Goal: Task Accomplishment & Management: Manage account settings

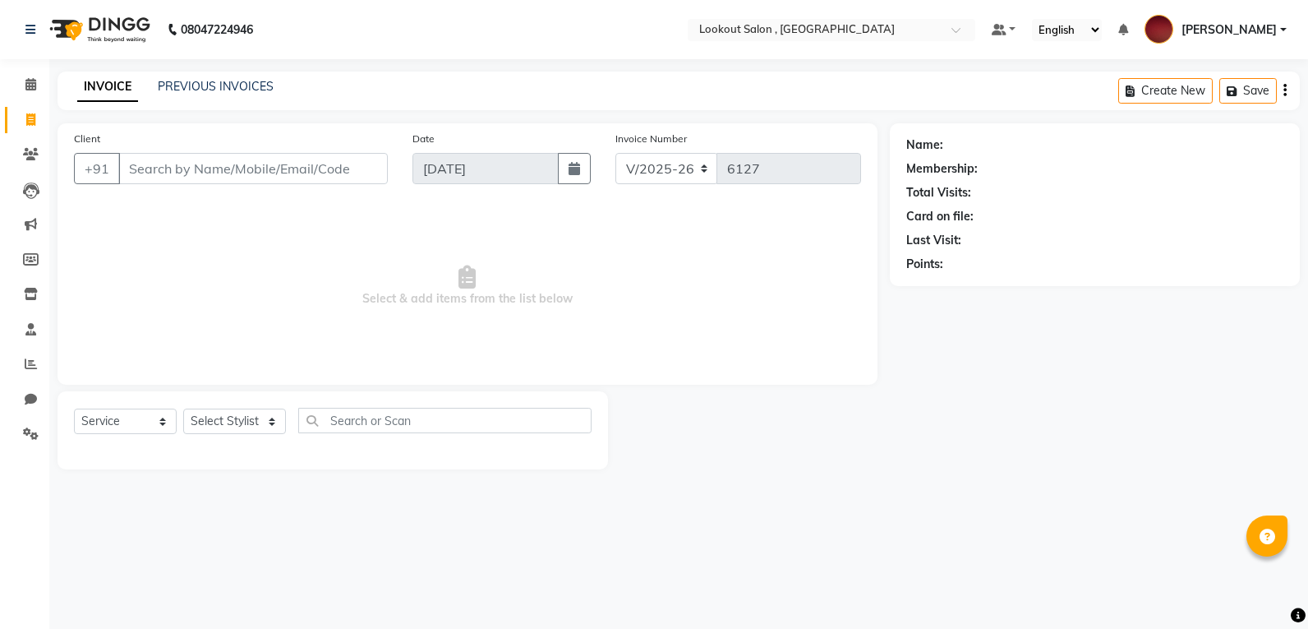
select select "151"
select select "service"
click at [255, 81] on link "PREVIOUS INVOICES" at bounding box center [216, 86] width 116 height 15
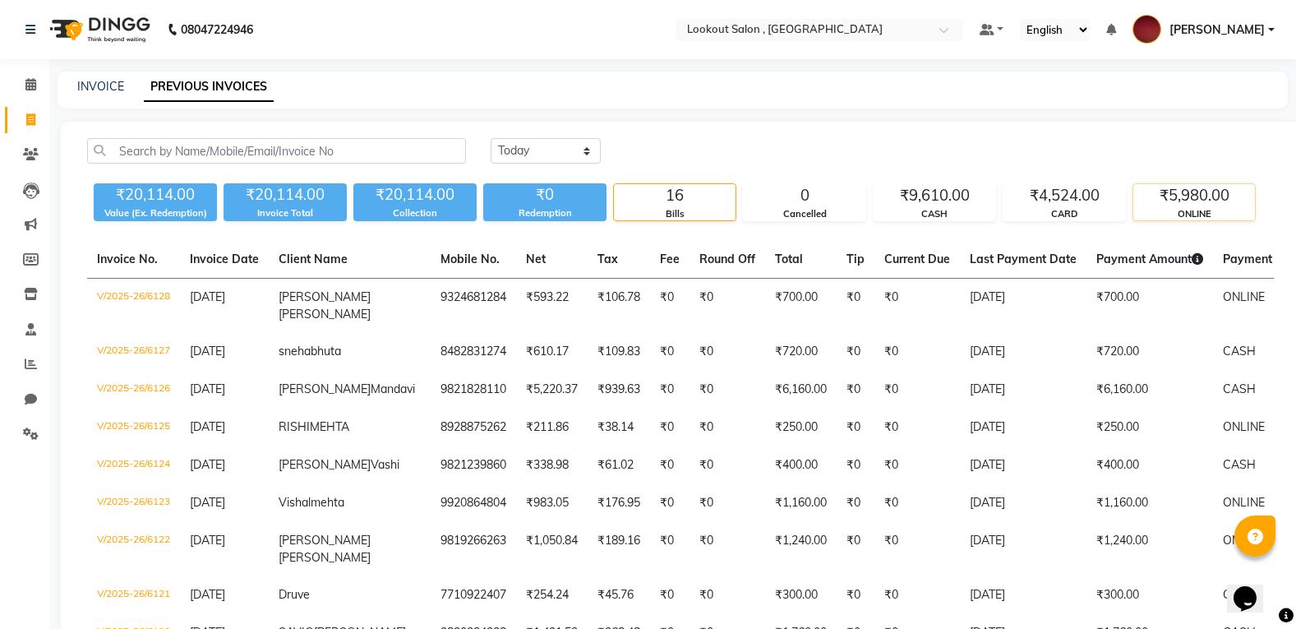
click at [1191, 199] on div "₹5,980.00" at bounding box center [1194, 195] width 122 height 23
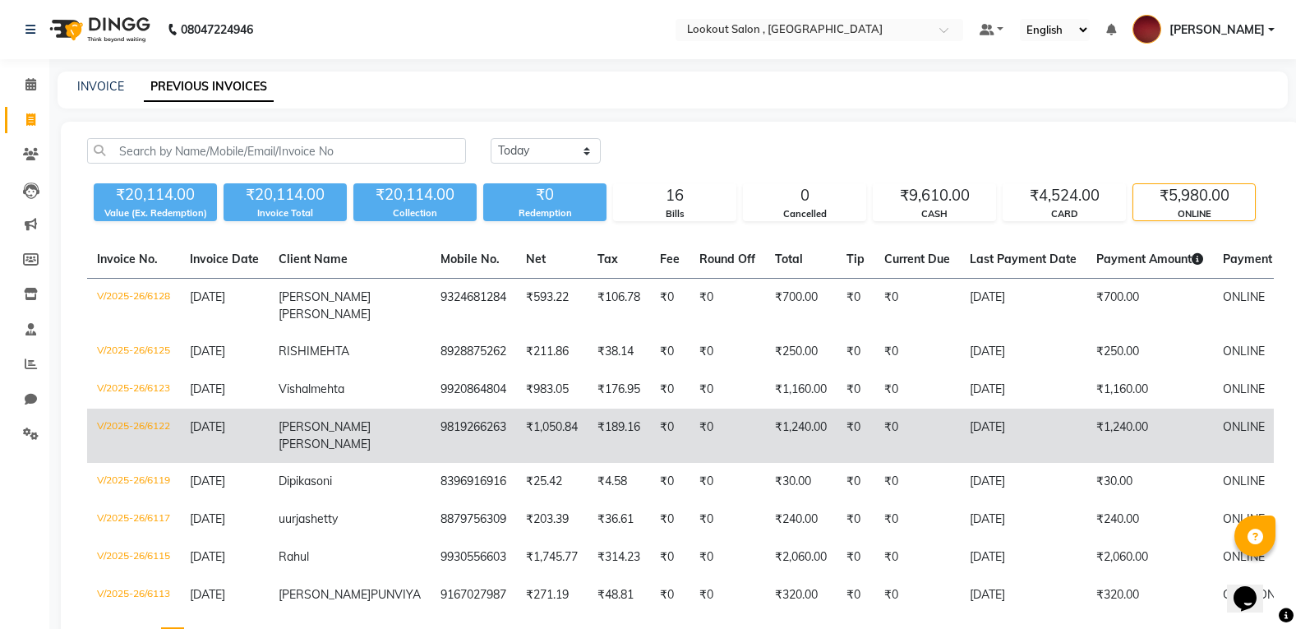
click at [765, 435] on td "₹1,240.00" at bounding box center [800, 435] width 71 height 54
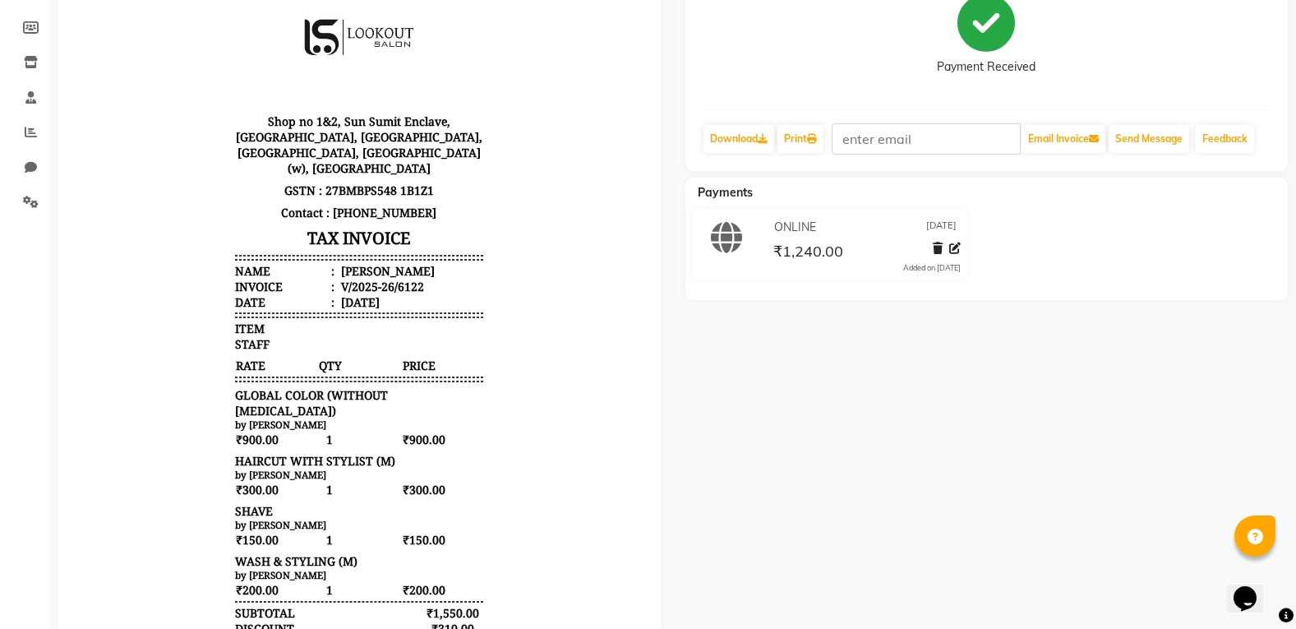
scroll to position [247, 0]
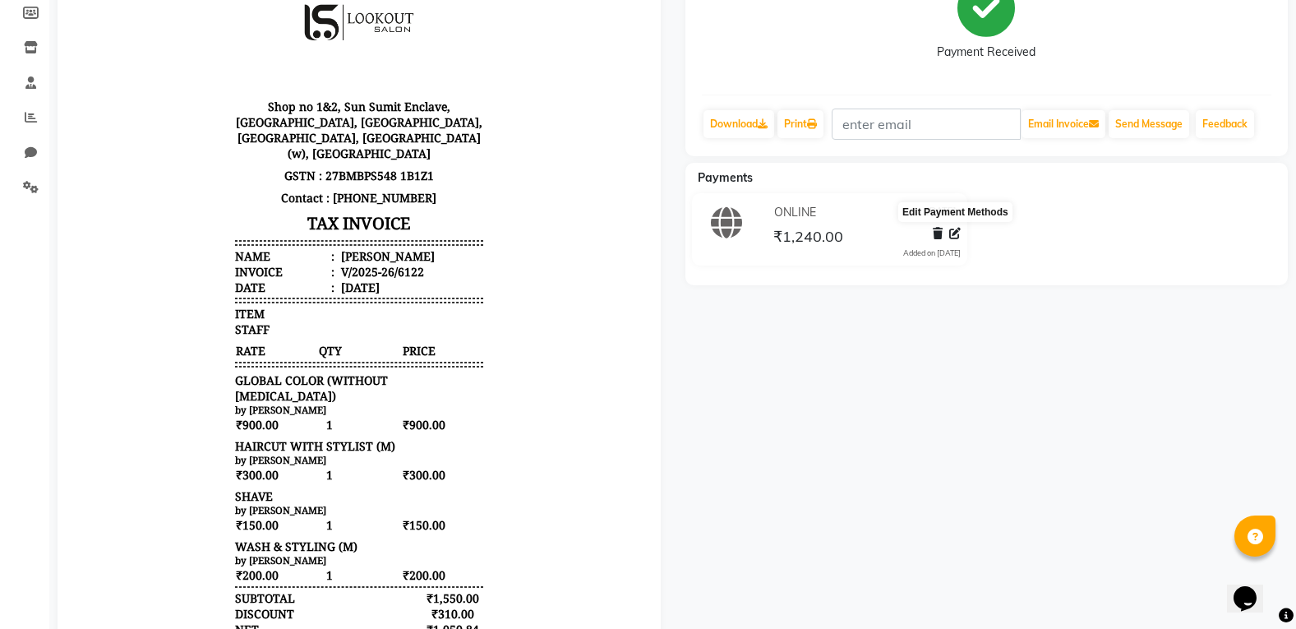
click at [951, 234] on icon at bounding box center [955, 234] width 12 height 12
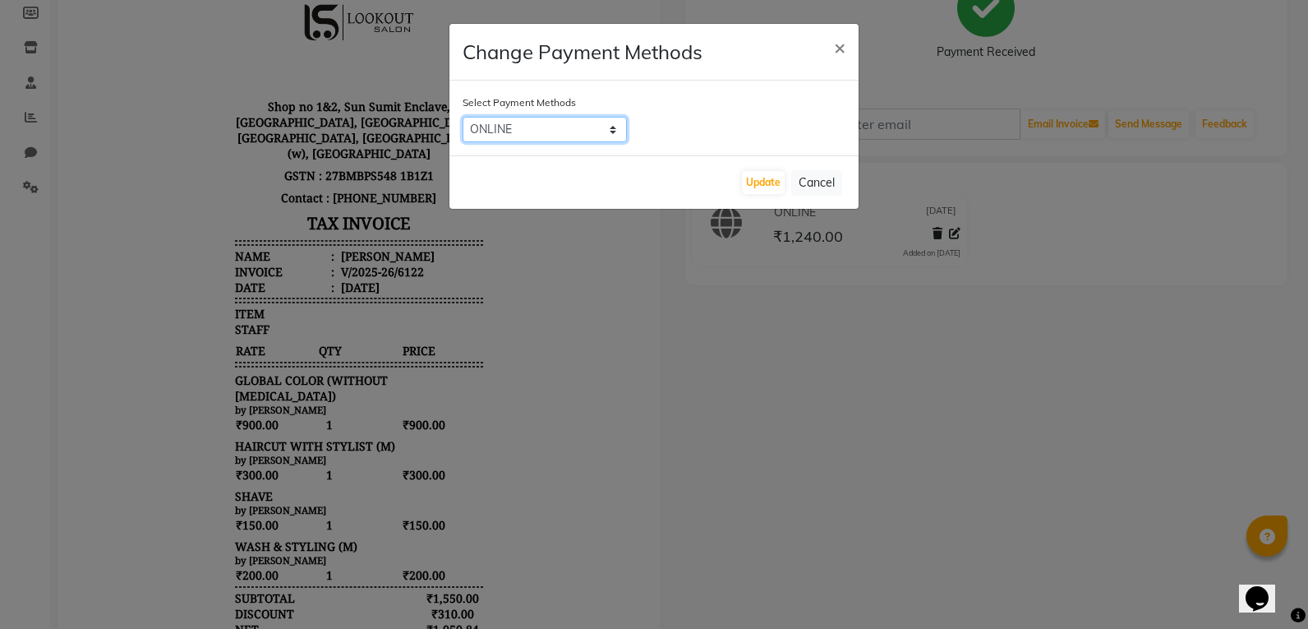
click at [588, 131] on select "CARD CASH ONLINE GPay PayTM PhonePe Visa Card" at bounding box center [545, 129] width 164 height 25
select select "2"
click at [463, 117] on select "CARD CASH ONLINE GPay PayTM PhonePe Visa Card" at bounding box center [545, 129] width 164 height 25
click at [760, 183] on button "Update" at bounding box center [763, 182] width 43 height 23
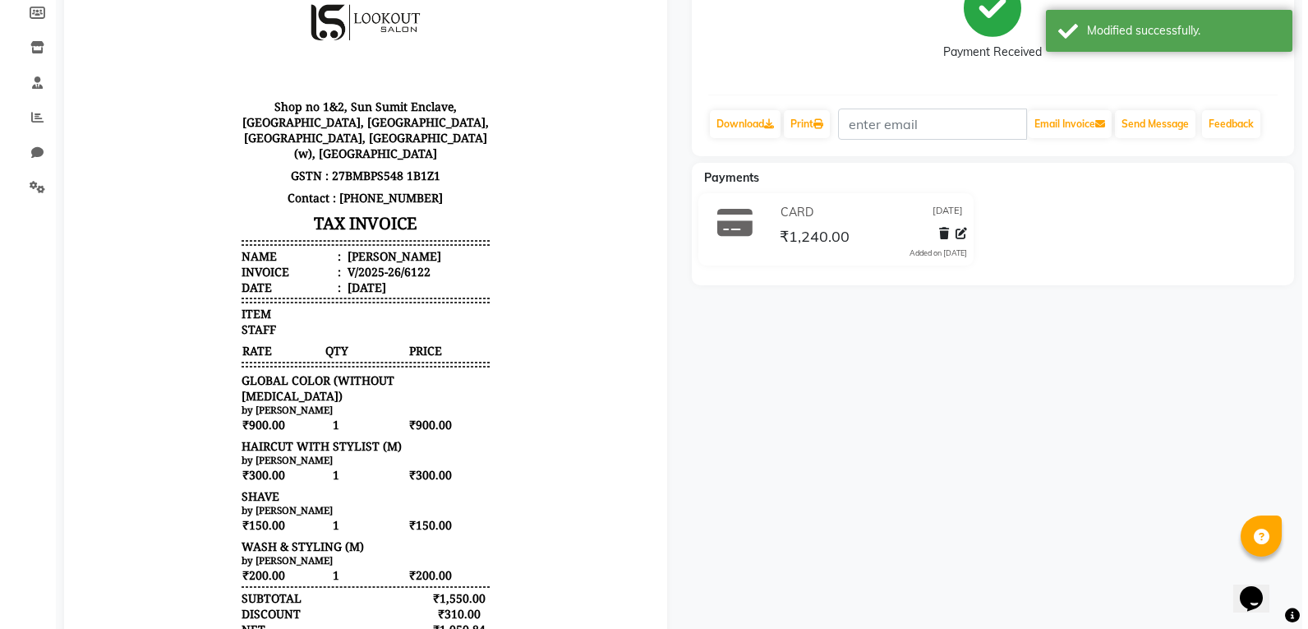
scroll to position [0, 0]
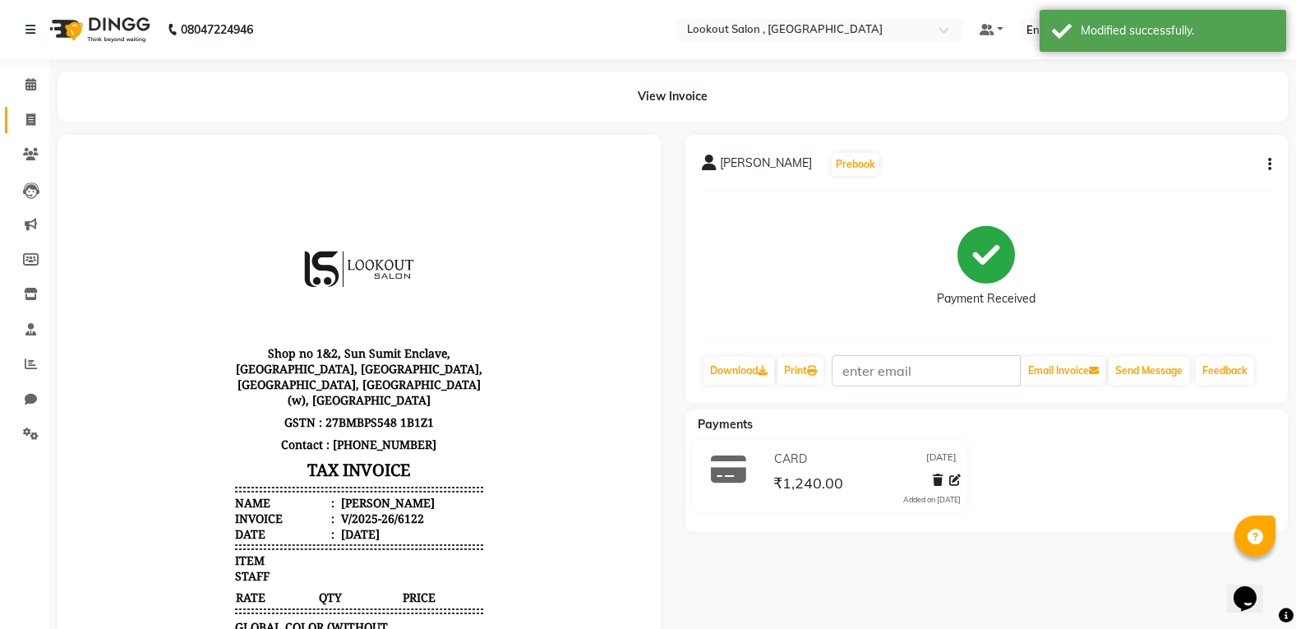
click at [14, 125] on link "Invoice" at bounding box center [24, 120] width 39 height 27
select select "service"
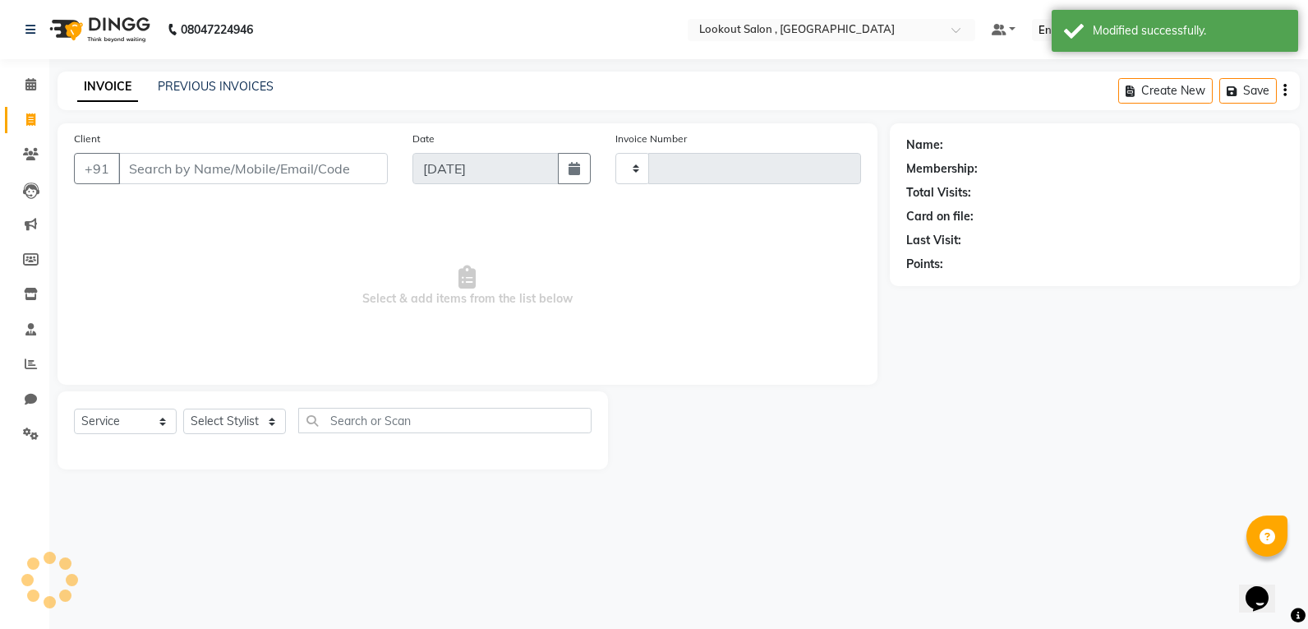
type input "6129"
select select "151"
